Goal: Information Seeking & Learning: Learn about a topic

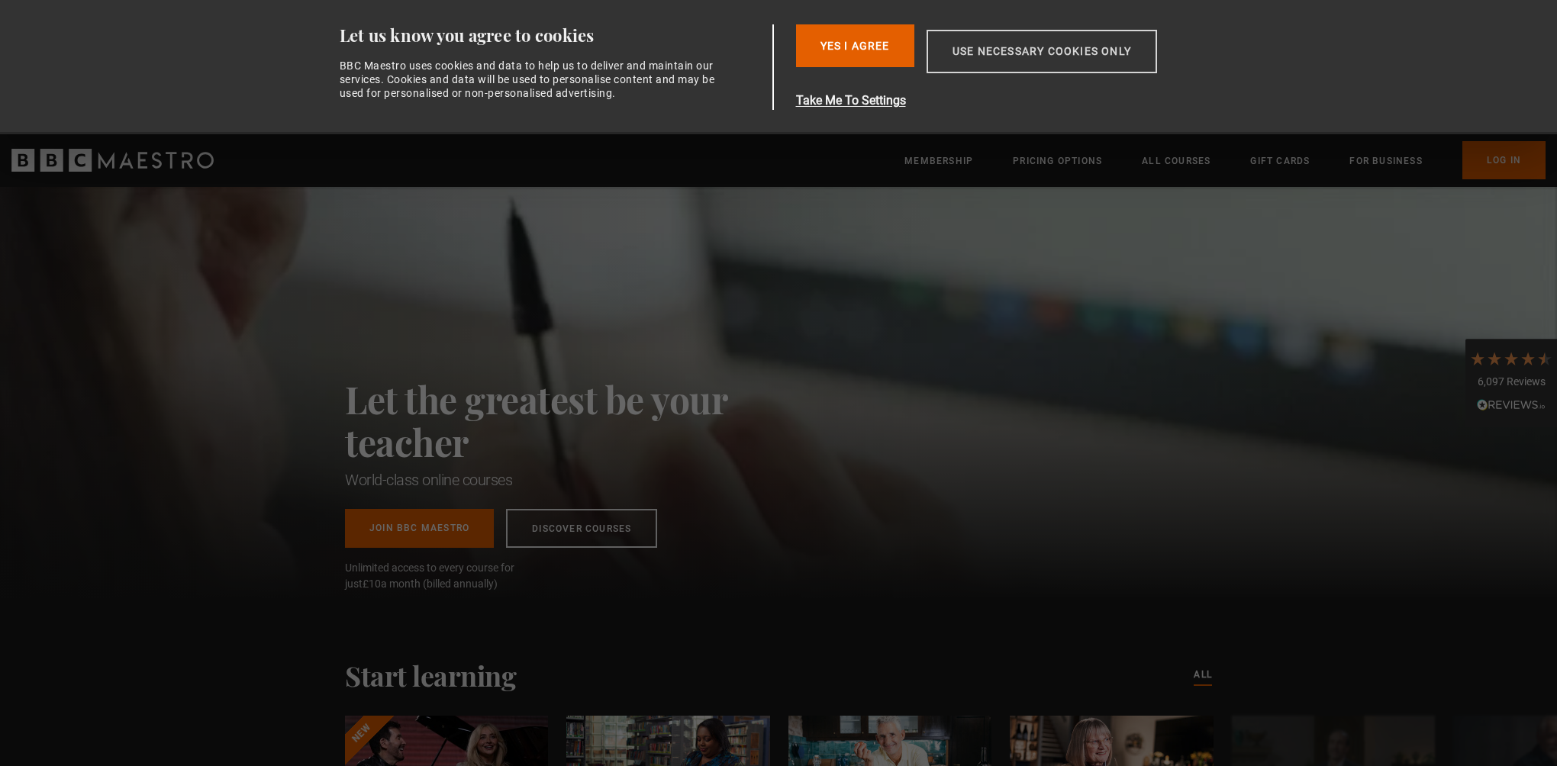
click at [1049, 53] on button "Use necessary cookies only" at bounding box center [1042, 52] width 231 height 44
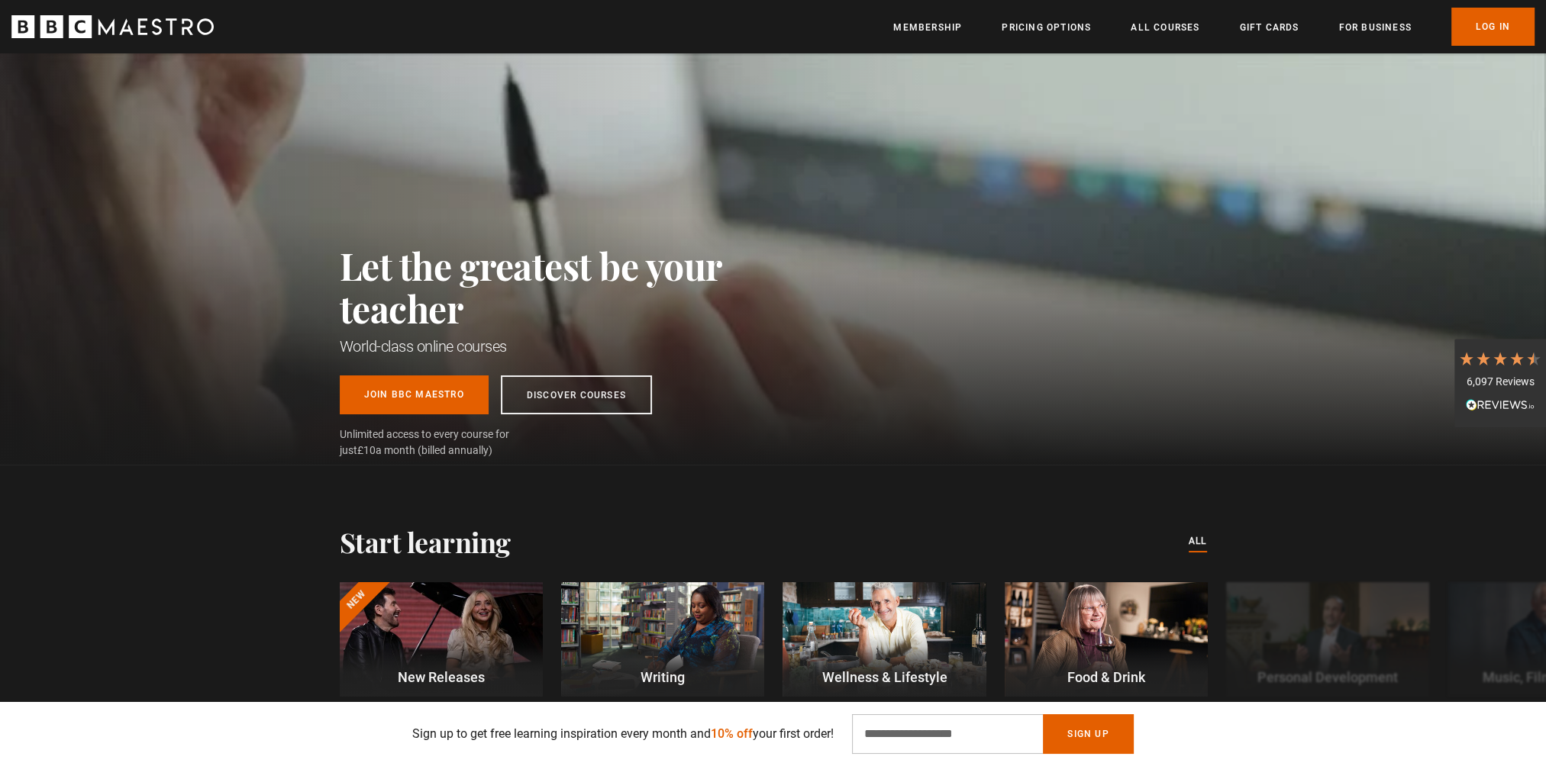
scroll to position [76, 0]
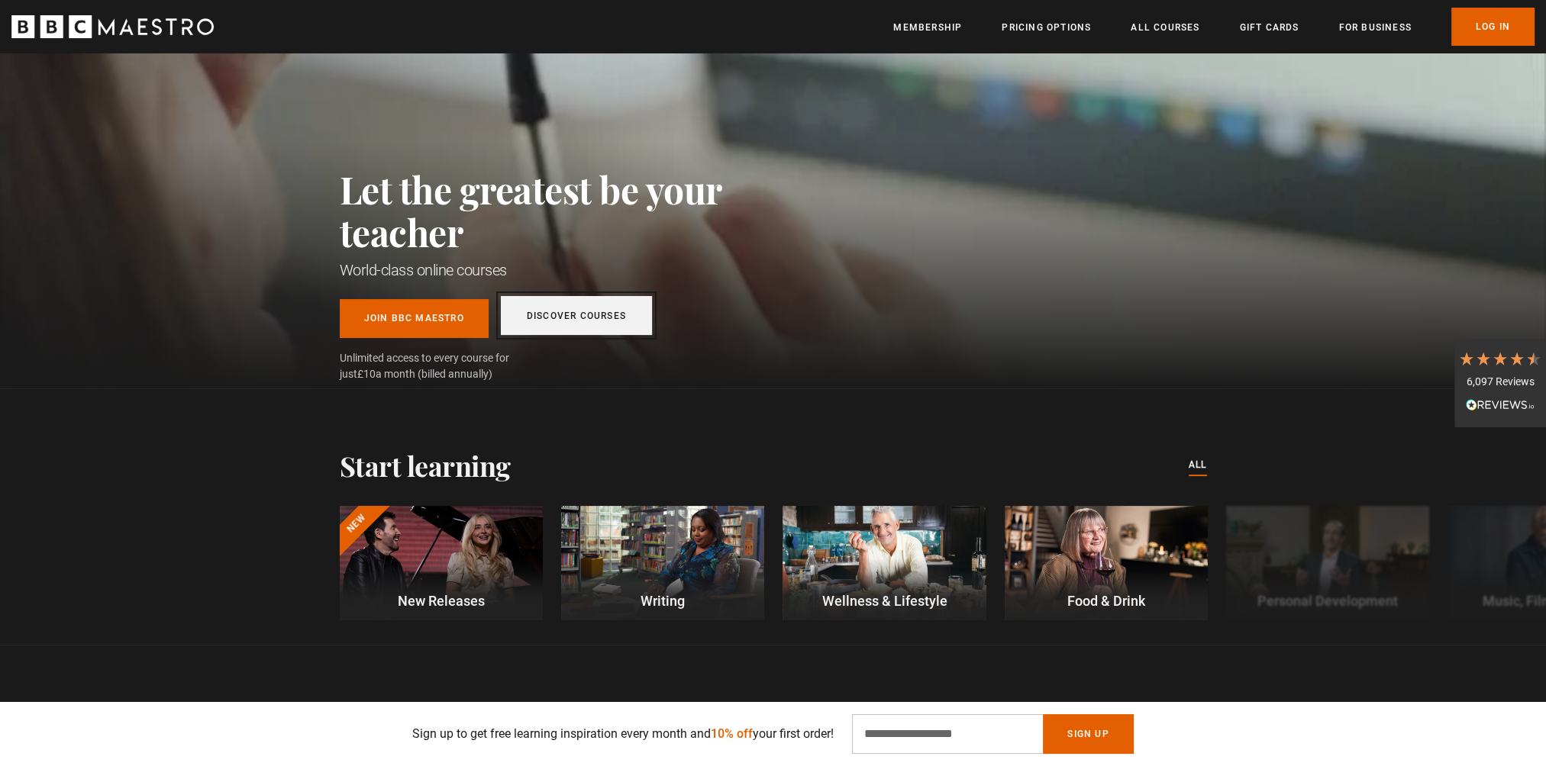
click at [602, 308] on link "Discover Courses" at bounding box center [576, 315] width 151 height 39
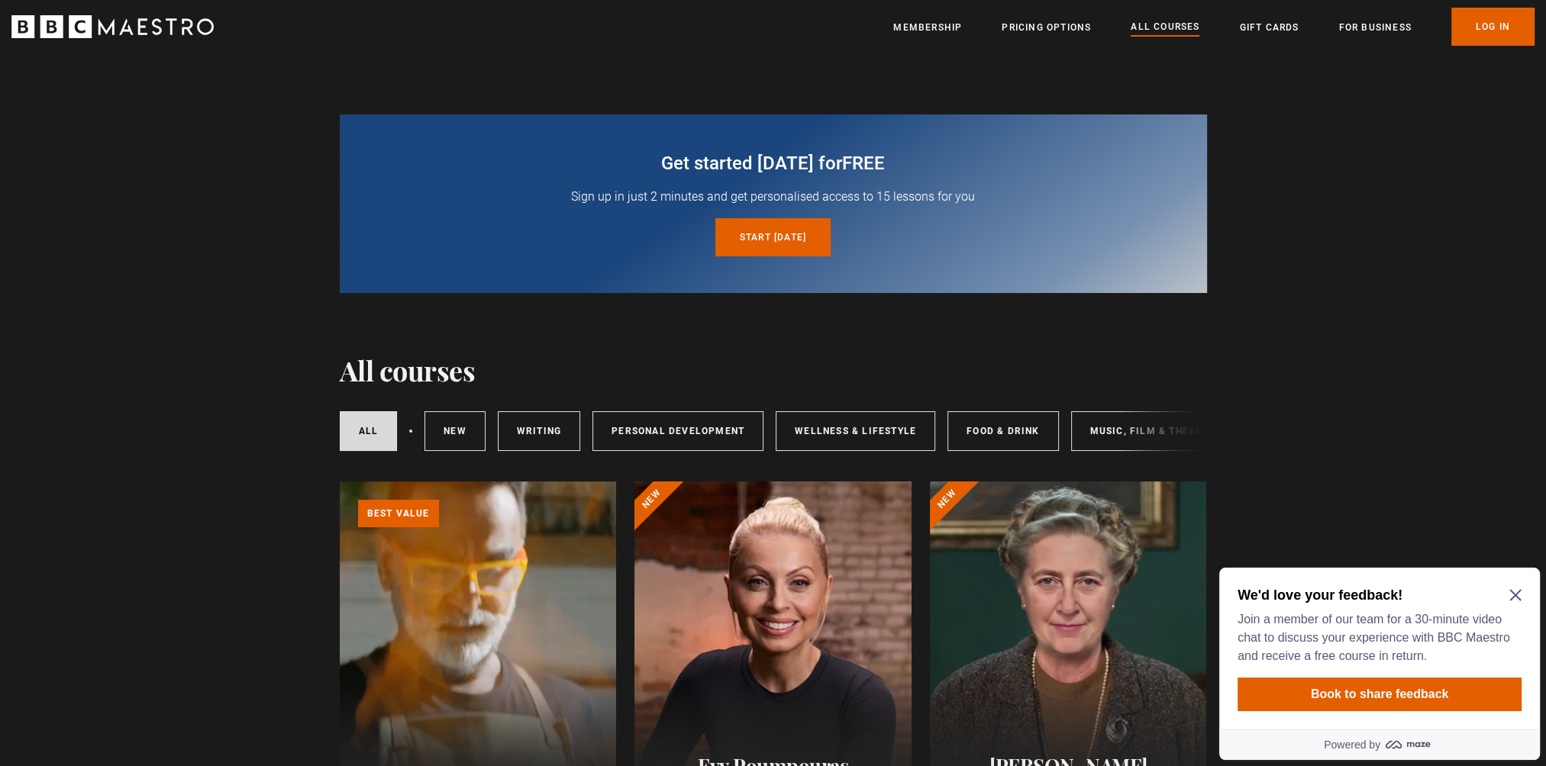
click at [1515, 597] on icon "Close Maze Prompt" at bounding box center [1514, 595] width 11 height 11
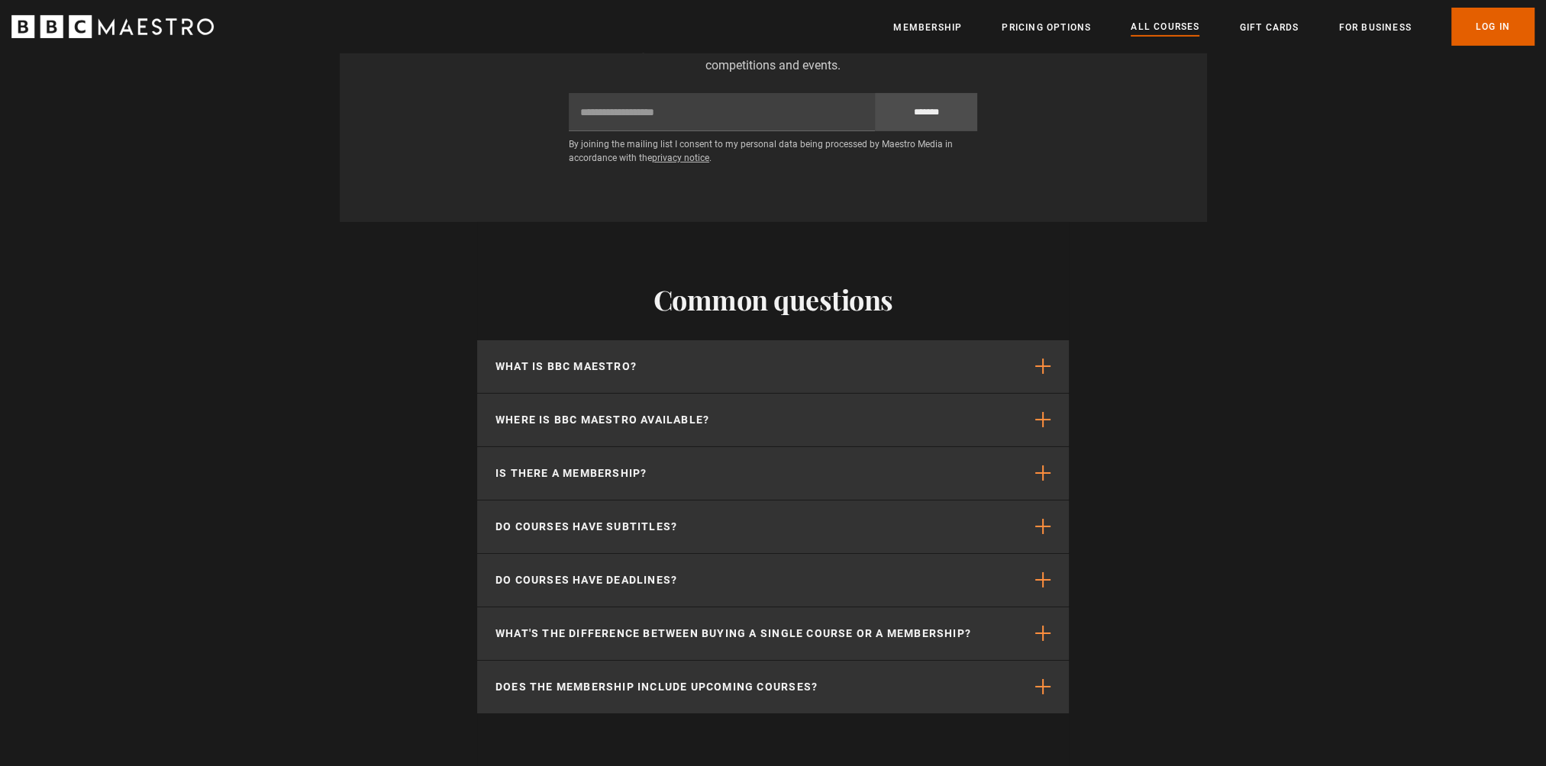
scroll to position [7359, 0]
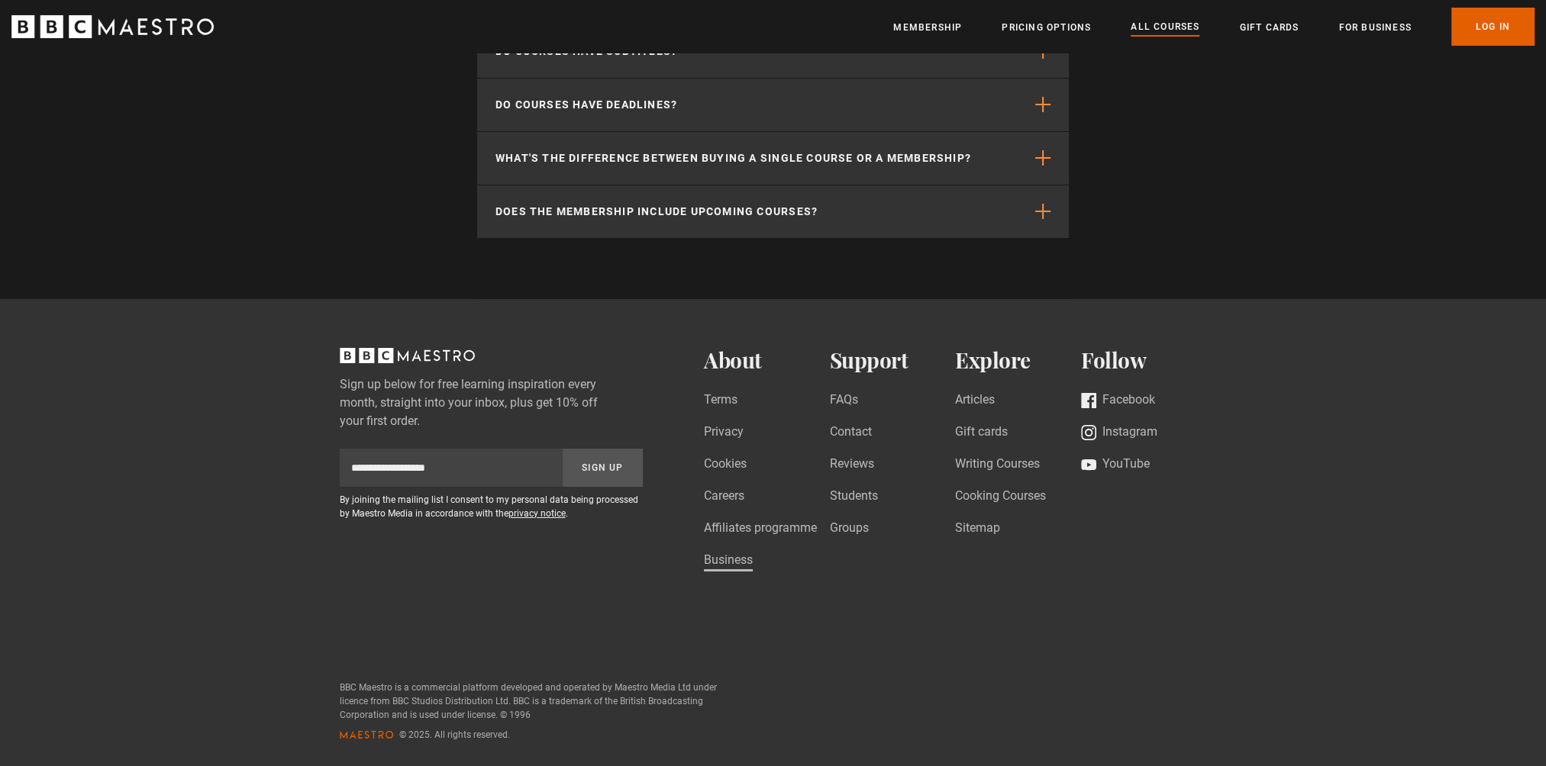
click at [728, 560] on link "Business" at bounding box center [728, 561] width 49 height 21
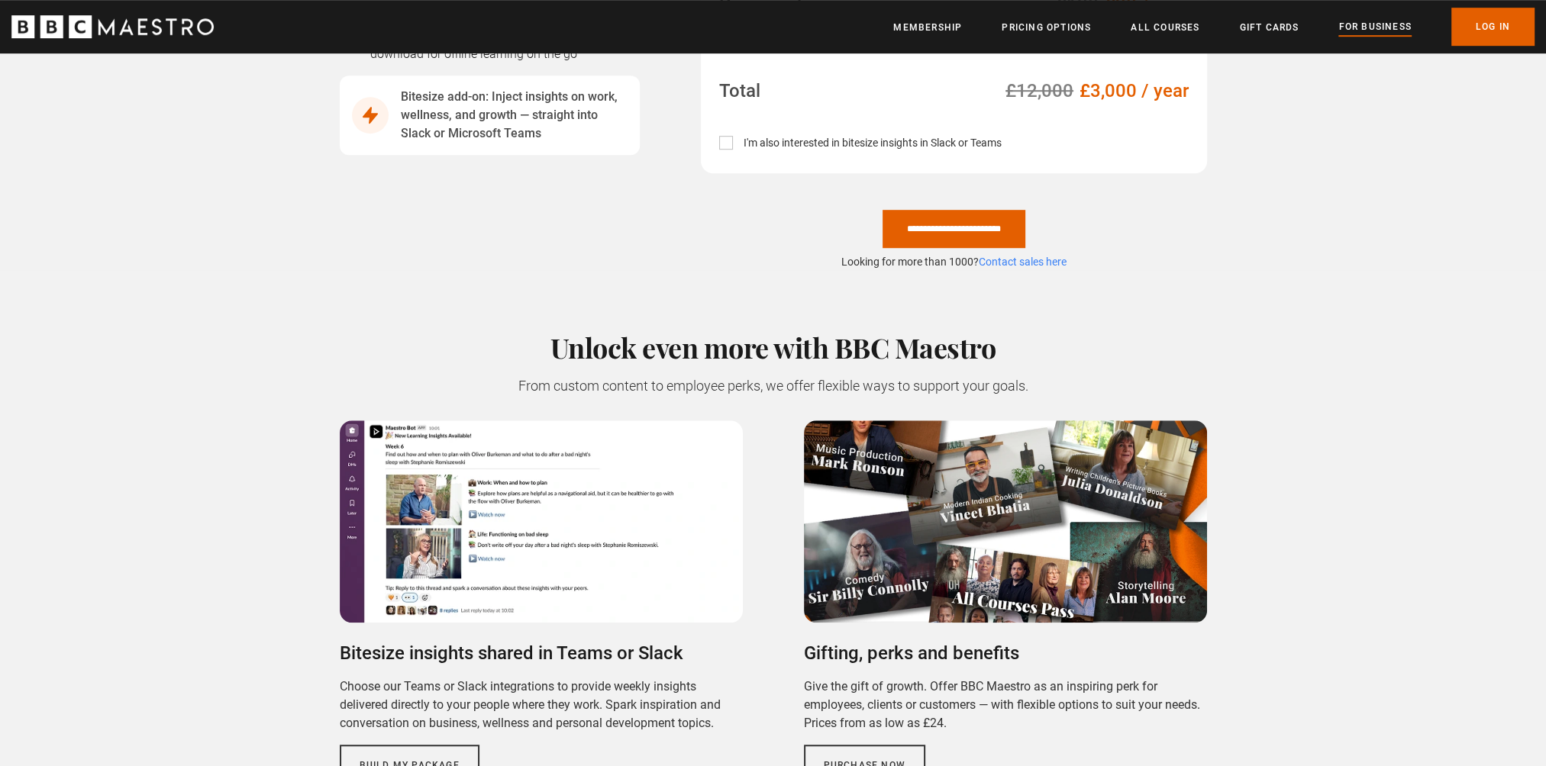
scroll to position [1374, 0]
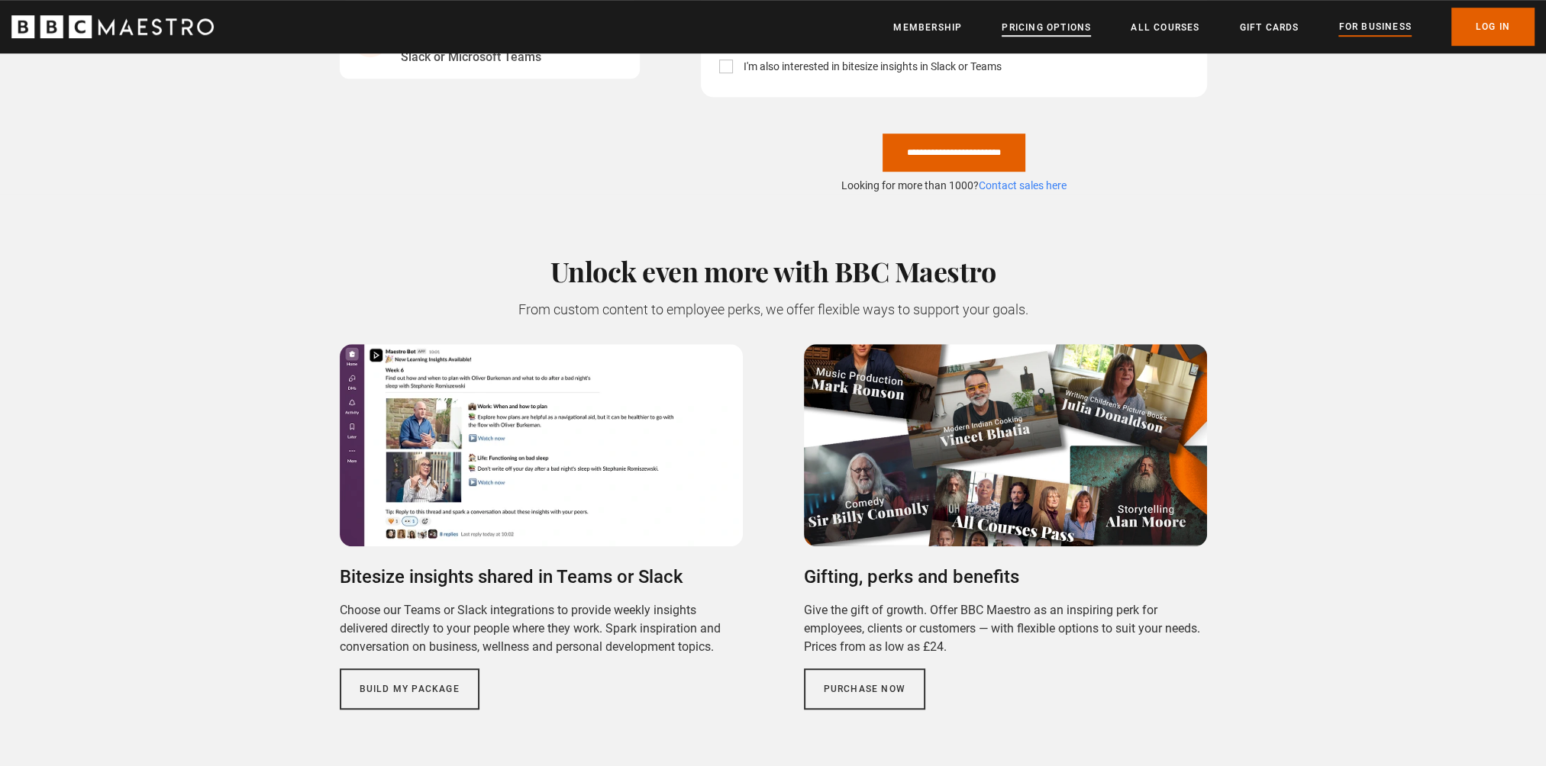
click at [1046, 29] on link "Pricing Options" at bounding box center [1046, 27] width 89 height 15
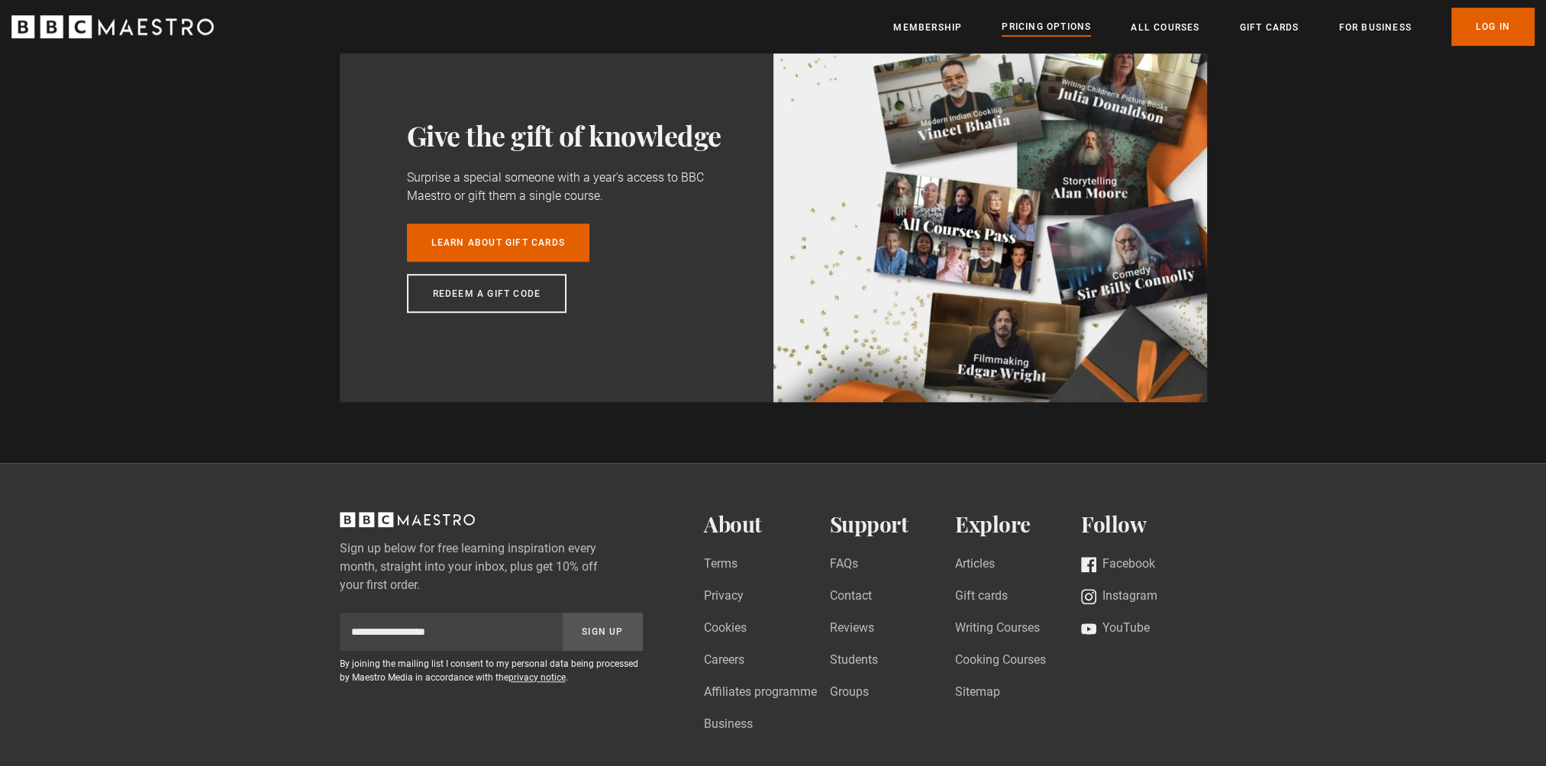
scroll to position [1603, 0]
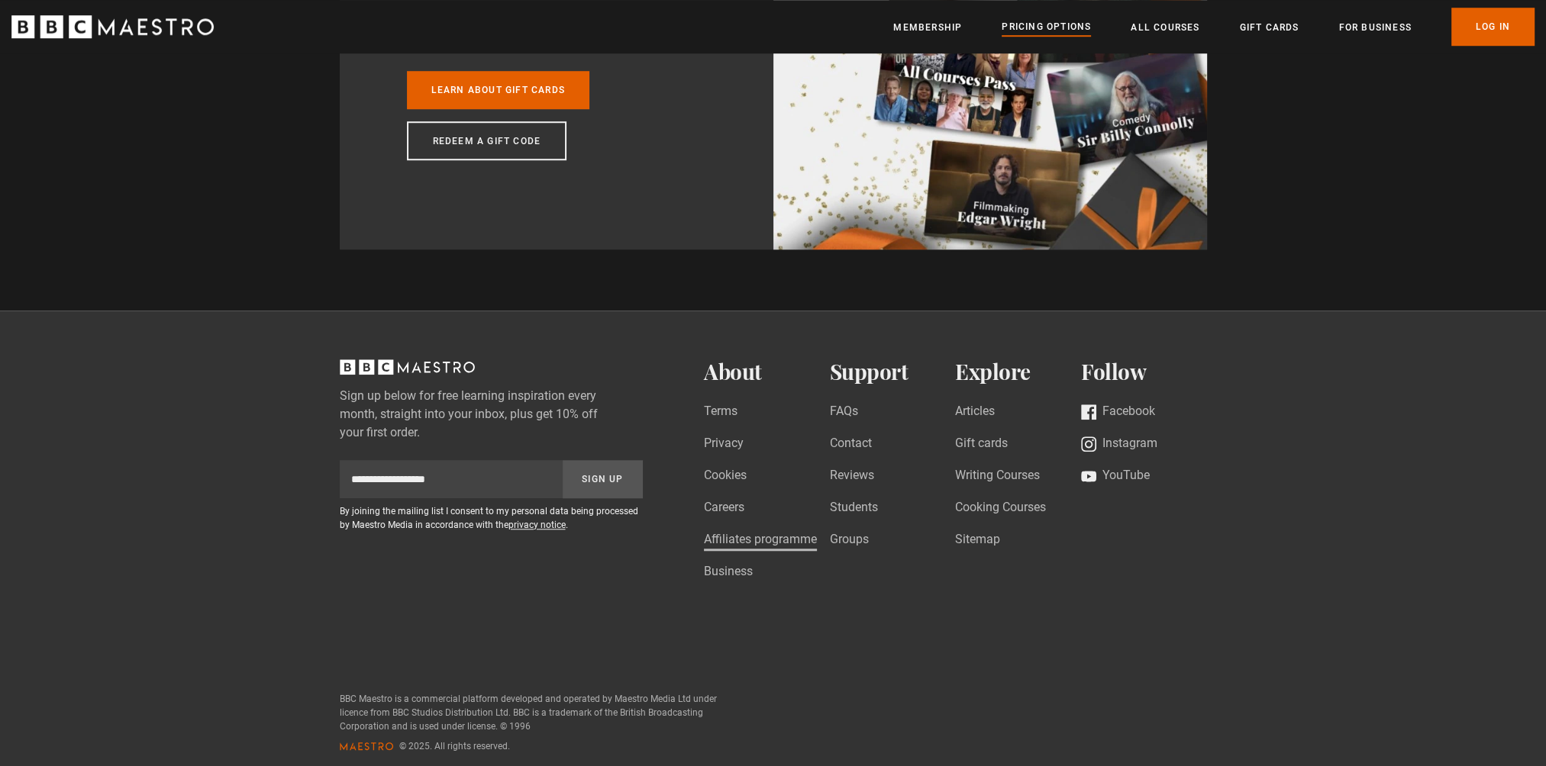
click at [733, 537] on link "Affiliates programme" at bounding box center [760, 541] width 113 height 21
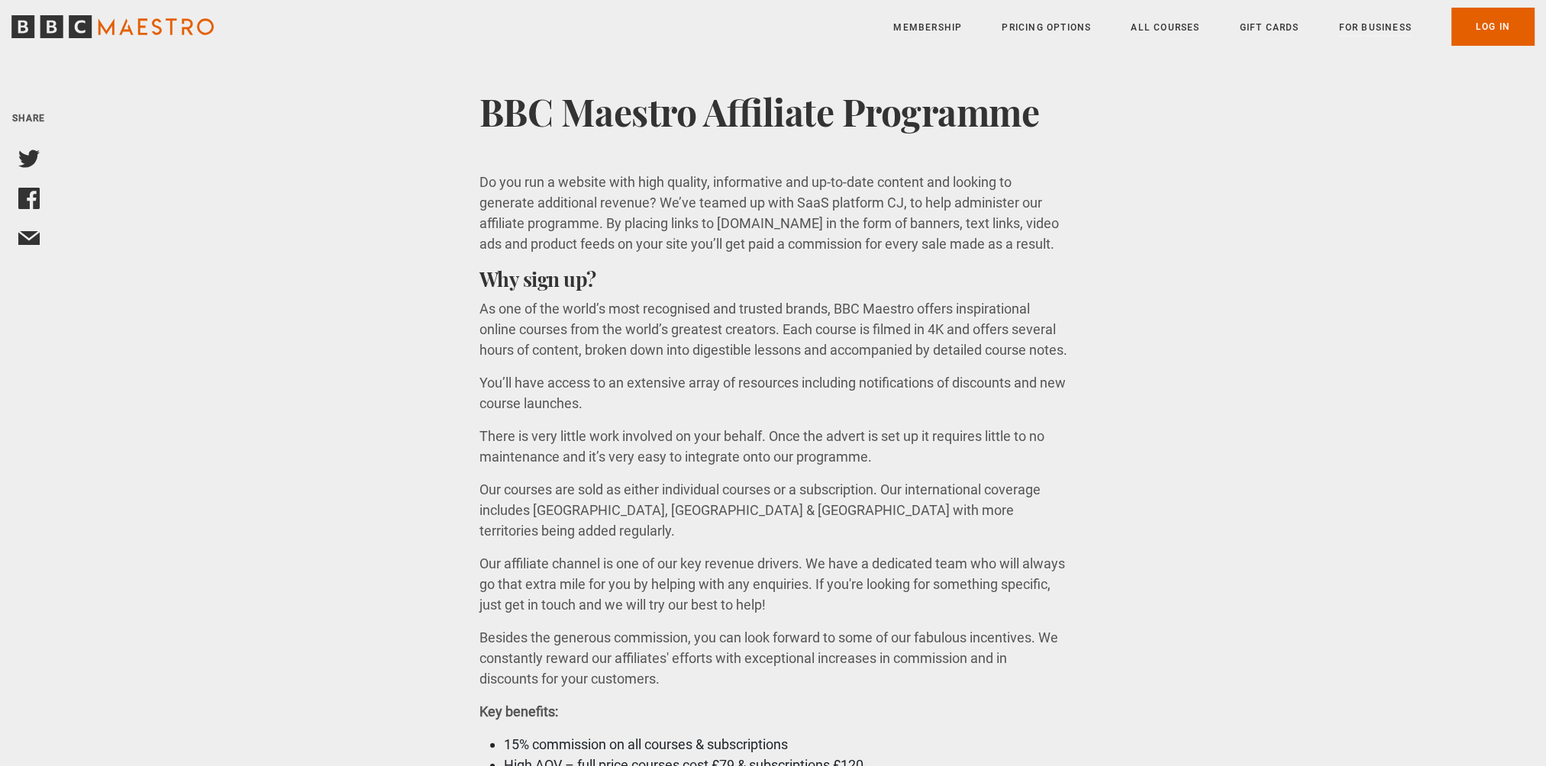
click at [1379, 27] on link "For business" at bounding box center [1374, 27] width 73 height 15
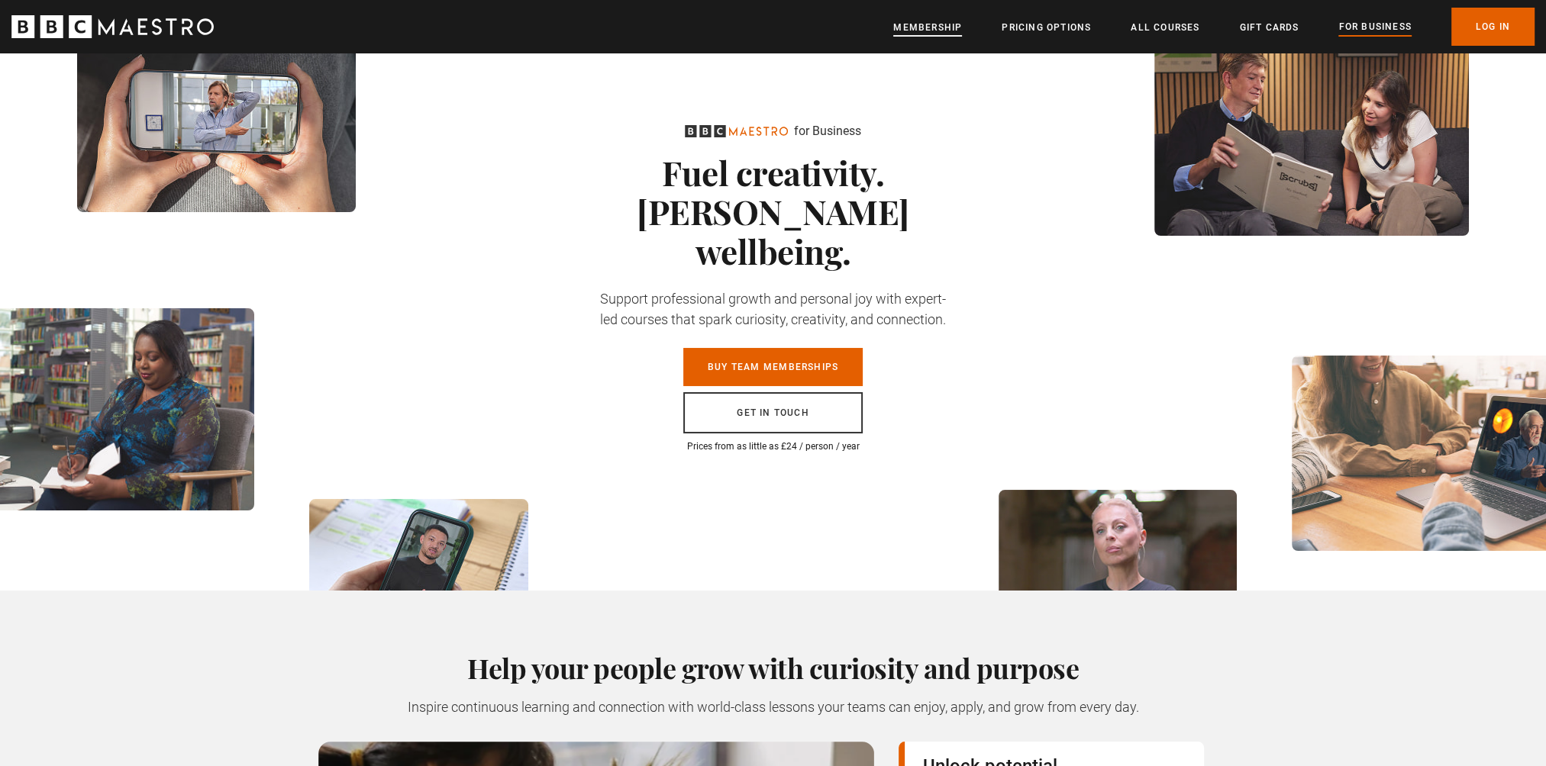
click at [947, 34] on link "Membership" at bounding box center [927, 27] width 69 height 15
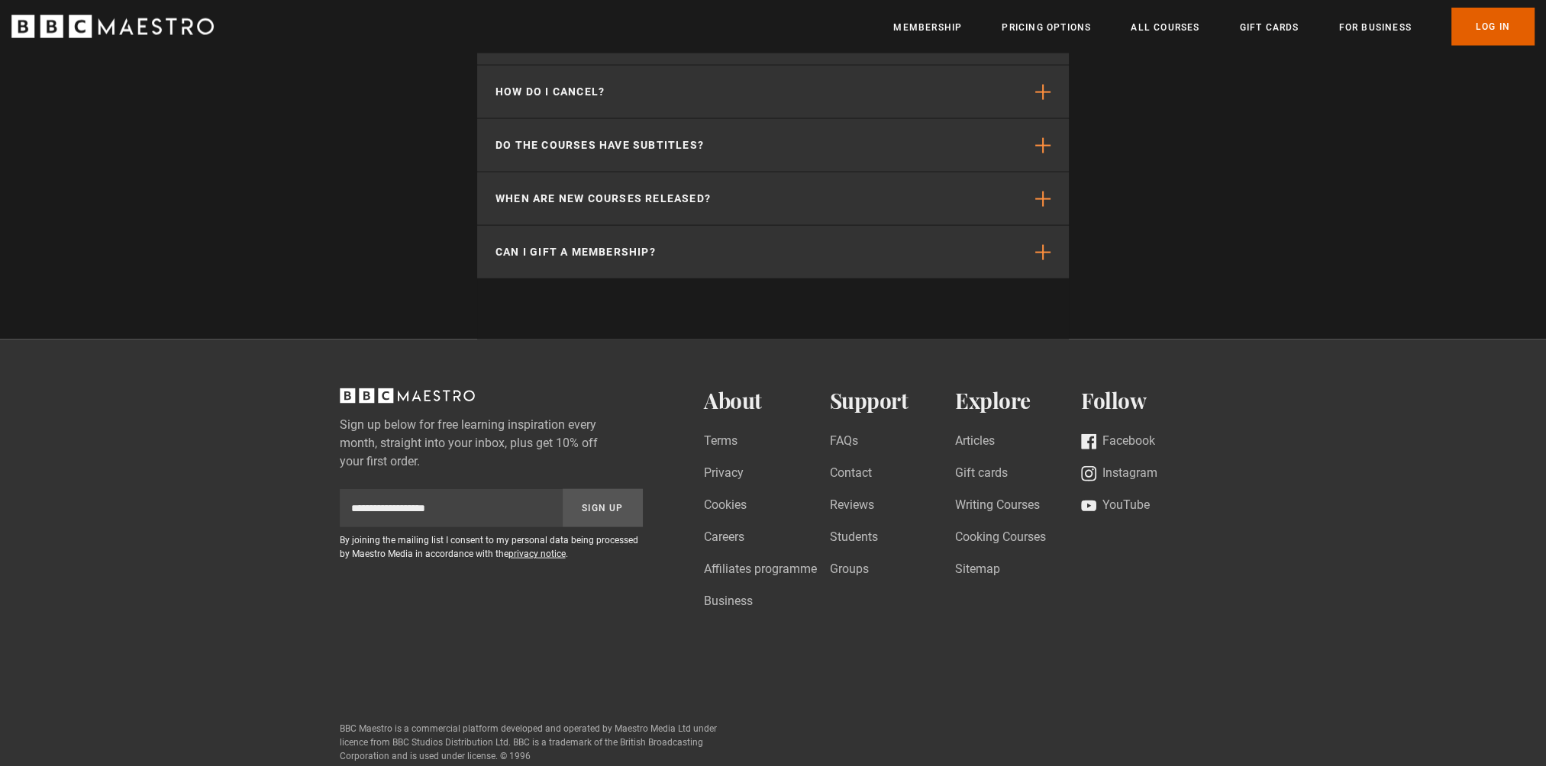
scroll to position [0, 2000]
